Goal: Information Seeking & Learning: Find specific fact

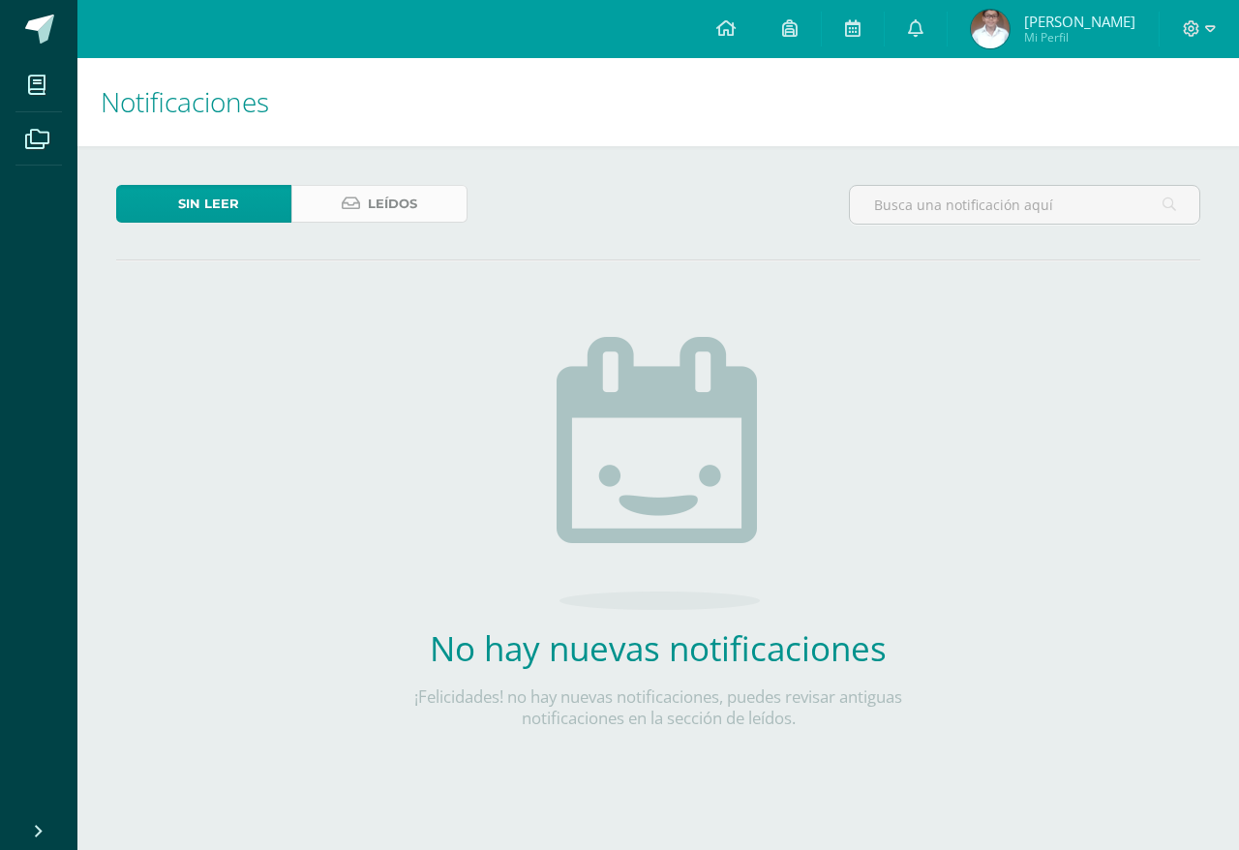
click at [407, 202] on span "Leídos" at bounding box center [392, 204] width 49 height 36
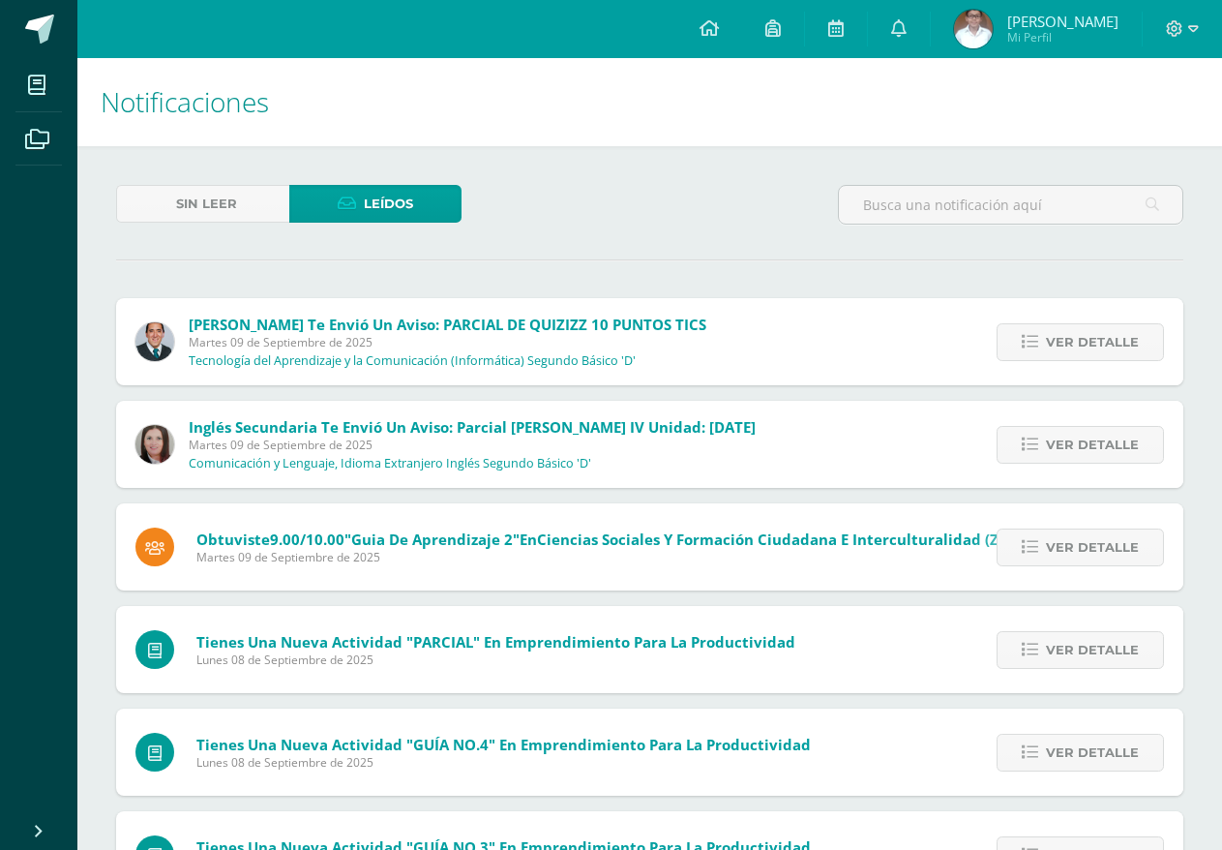
scroll to position [97, 0]
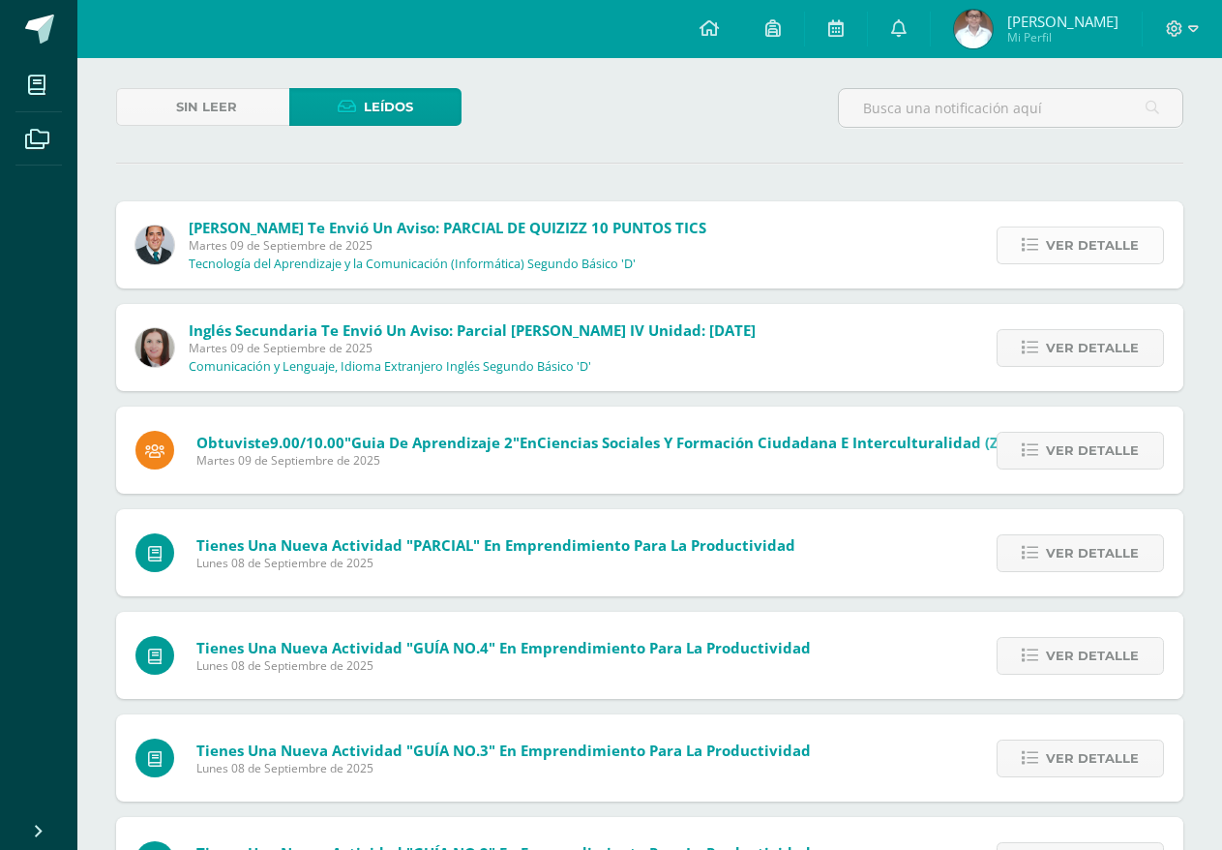
click at [1071, 235] on span "Ver detalle" at bounding box center [1092, 245] width 93 height 36
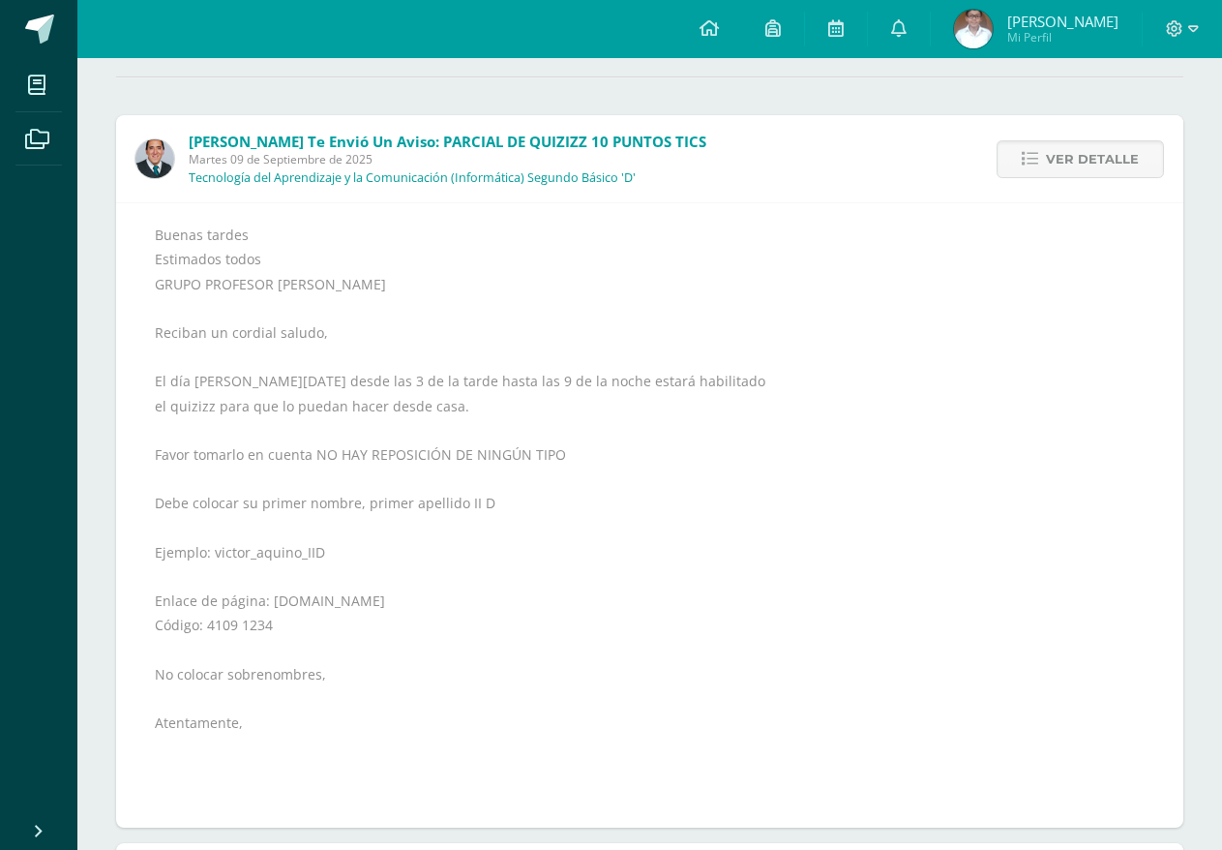
scroll to position [290, 0]
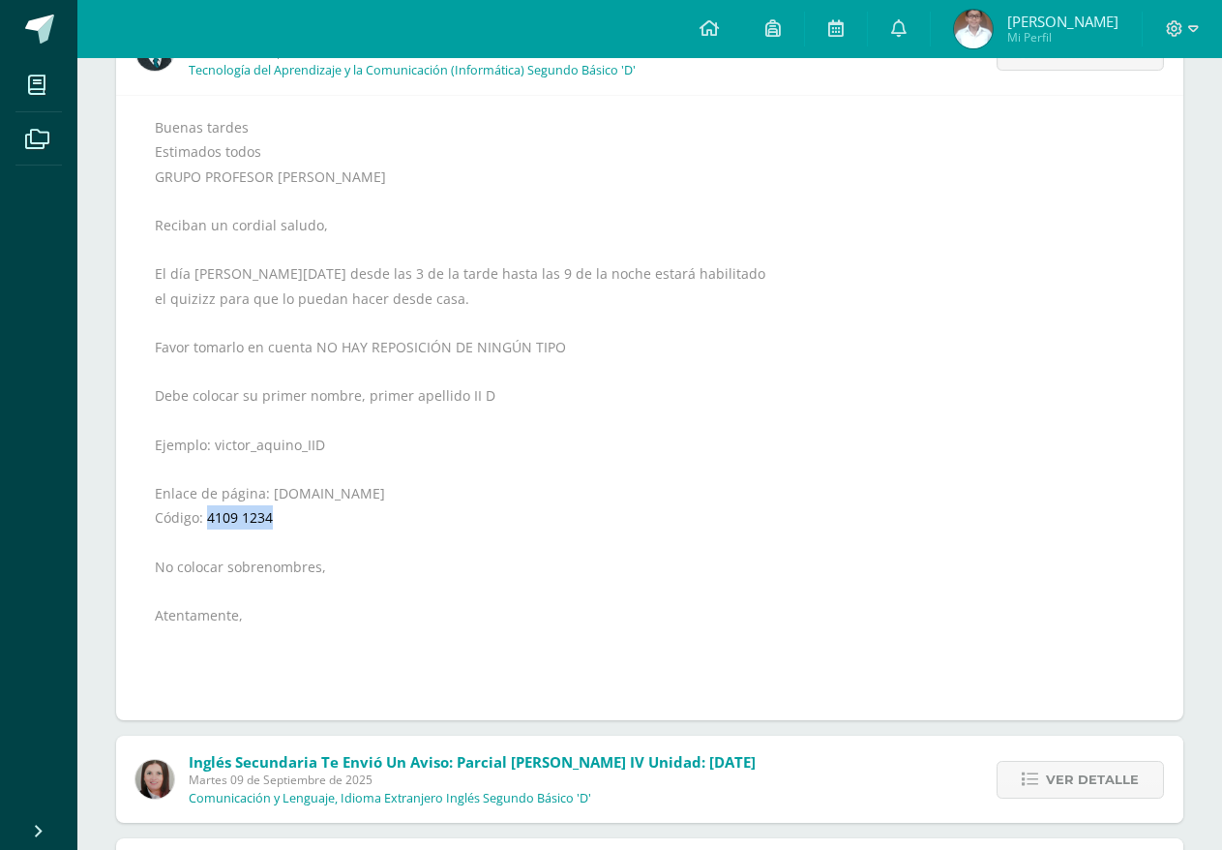
drag, startPoint x: 284, startPoint y: 514, endPoint x: 208, endPoint y: 527, distance: 76.7
click at [208, 527] on div "Buenas tardes Estimados todos GRUPO PROFESOR VICTOR AQUINO Reciban un cordial s…" at bounding box center [650, 408] width 990 height 586
copy div "4109 1234"
